Goal: Check status

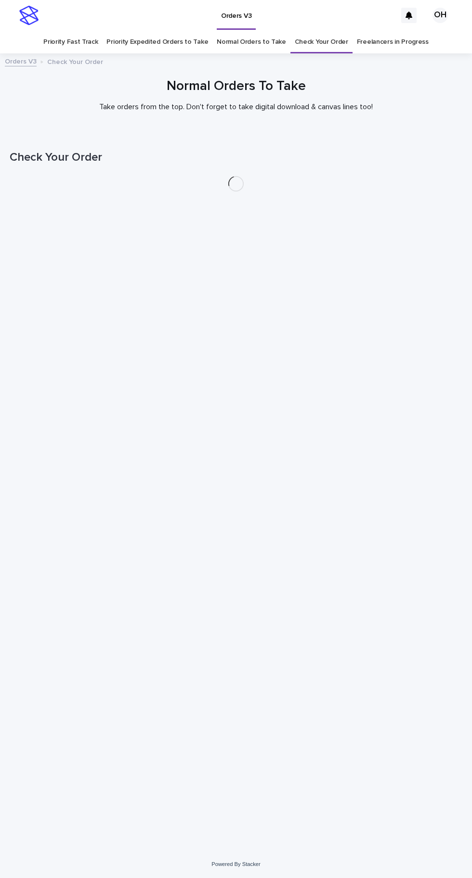
scroll to position [30, 0]
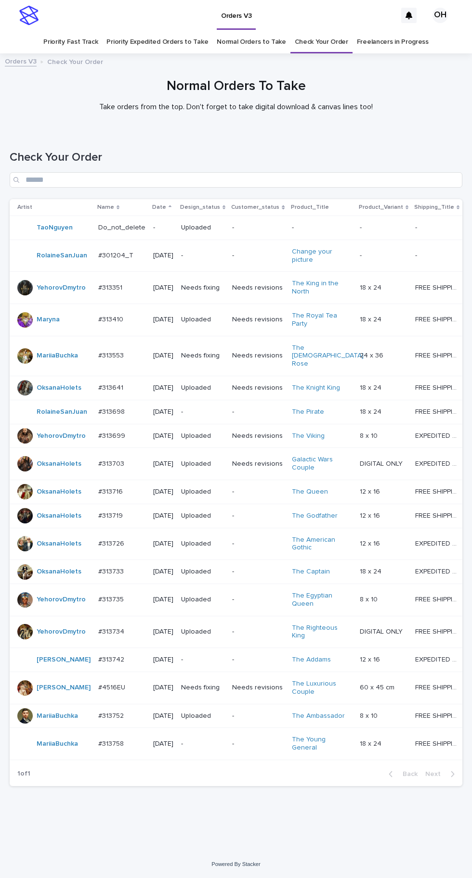
click at [120, 748] on p at bounding box center [121, 744] width 47 height 8
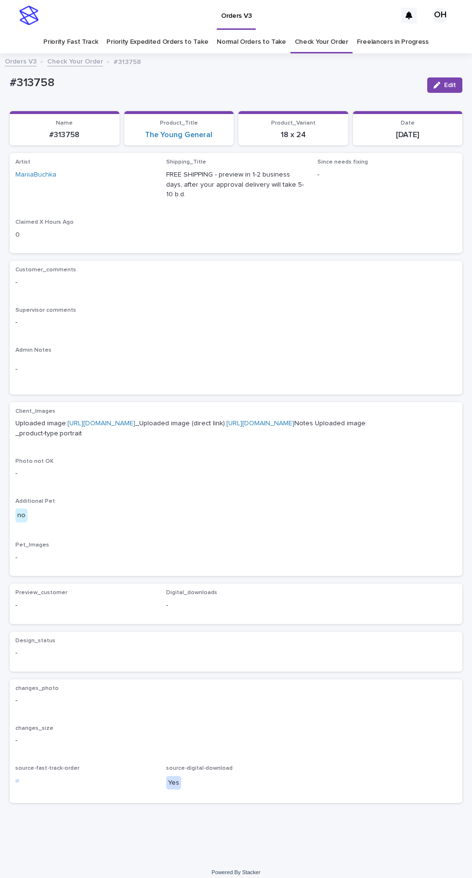
click at [324, 31] on link "Check Your Order" at bounding box center [321, 42] width 53 height 23
